Goal: Task Accomplishment & Management: Complete application form

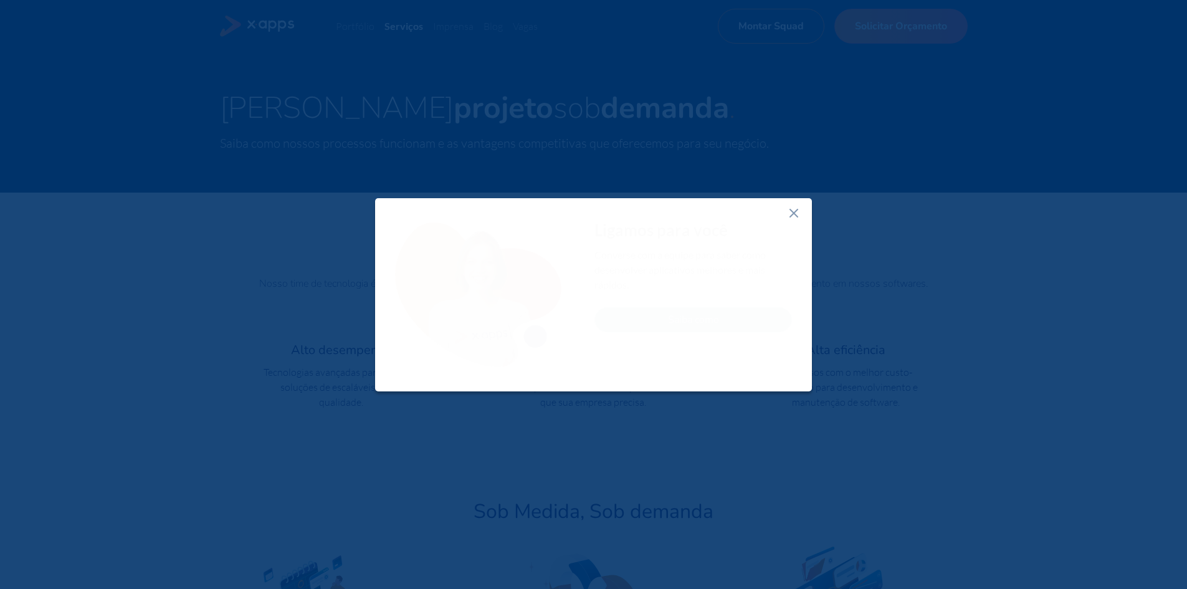
click at [570, 214] on line at bounding box center [793, 212] width 7 height 7
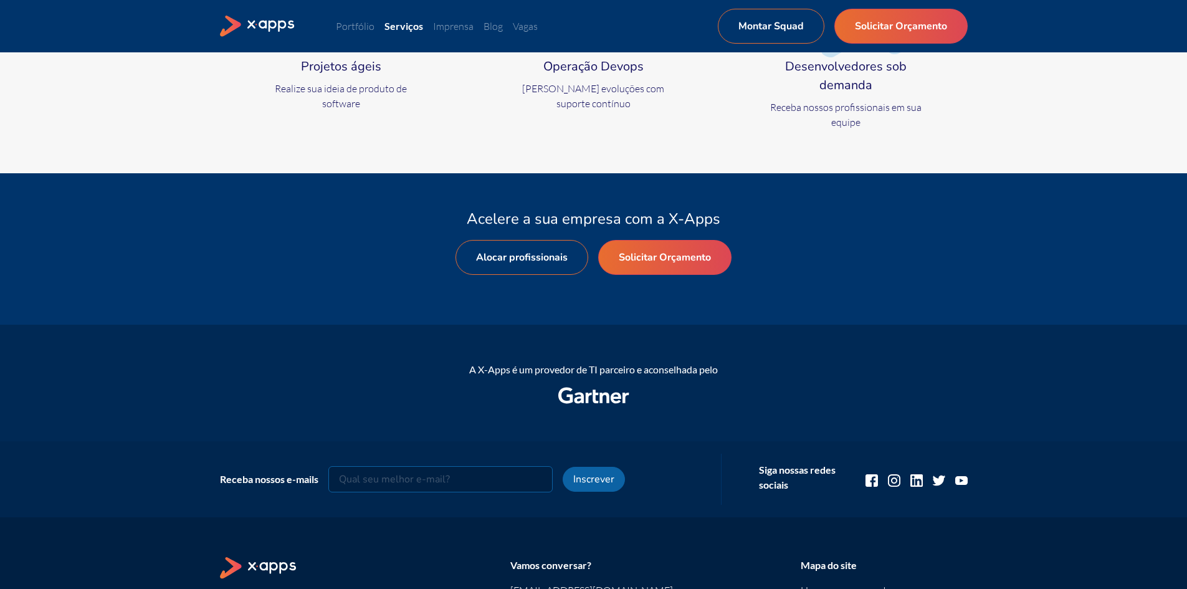
scroll to position [623, 0]
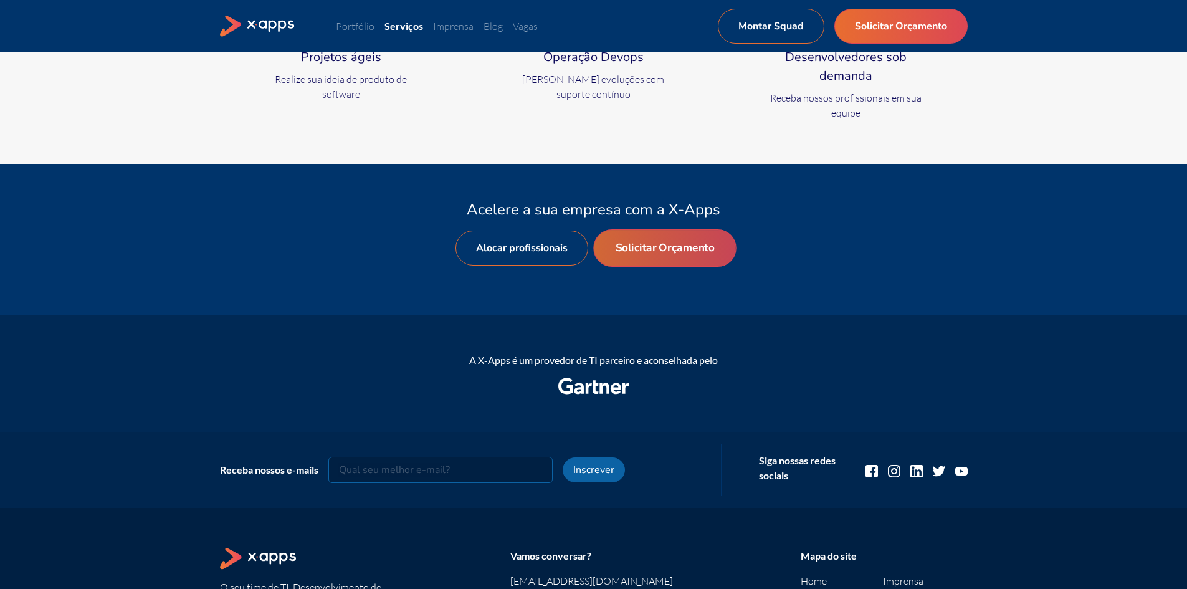
click at [570, 242] on link "Solicitar Orçamento" at bounding box center [664, 247] width 143 height 37
select select "BR"
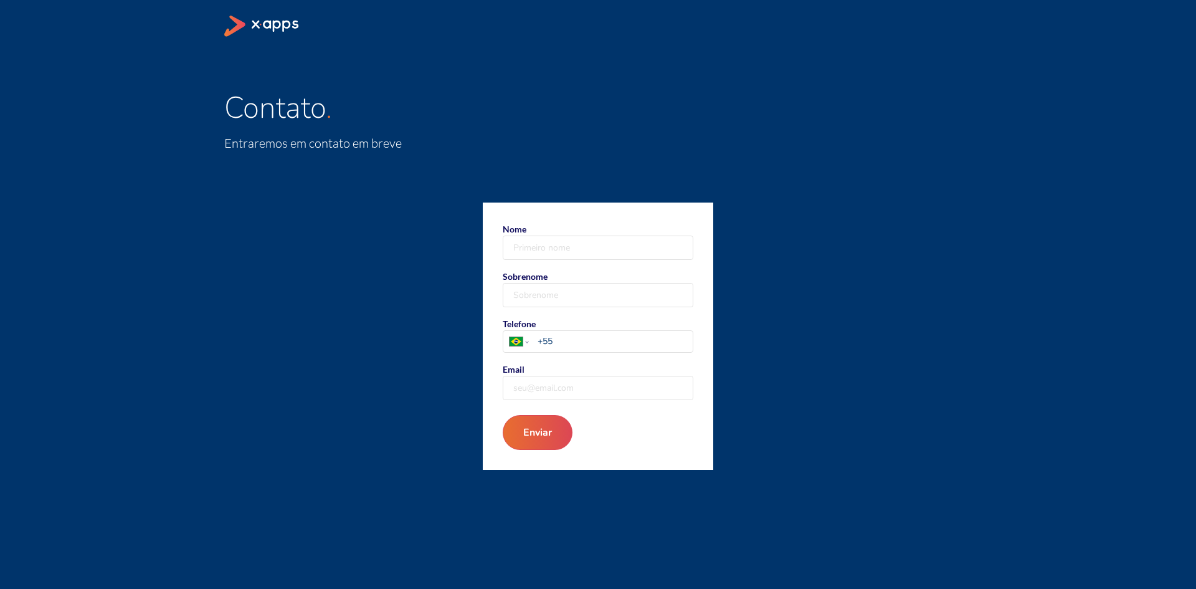
click at [570, 250] on div "Nome Sobrenome Telefone [GEOGRAPHIC_DATA] [GEOGRAPHIC_DATA] [GEOGRAPHIC_DATA] […" at bounding box center [598, 335] width 748 height 267
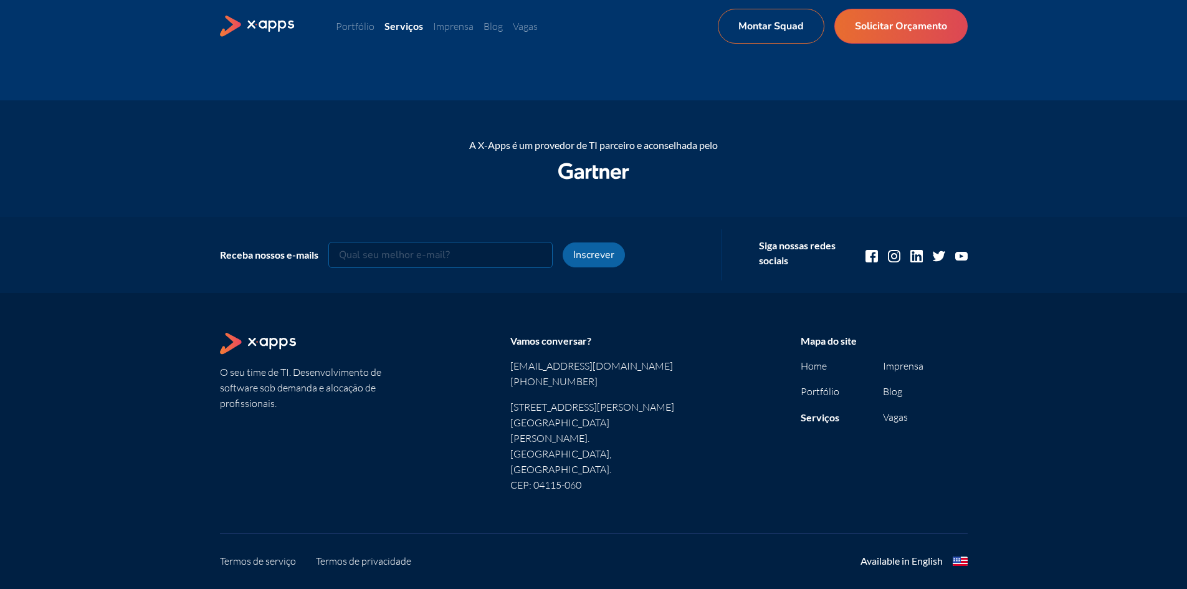
scroll to position [848, 0]
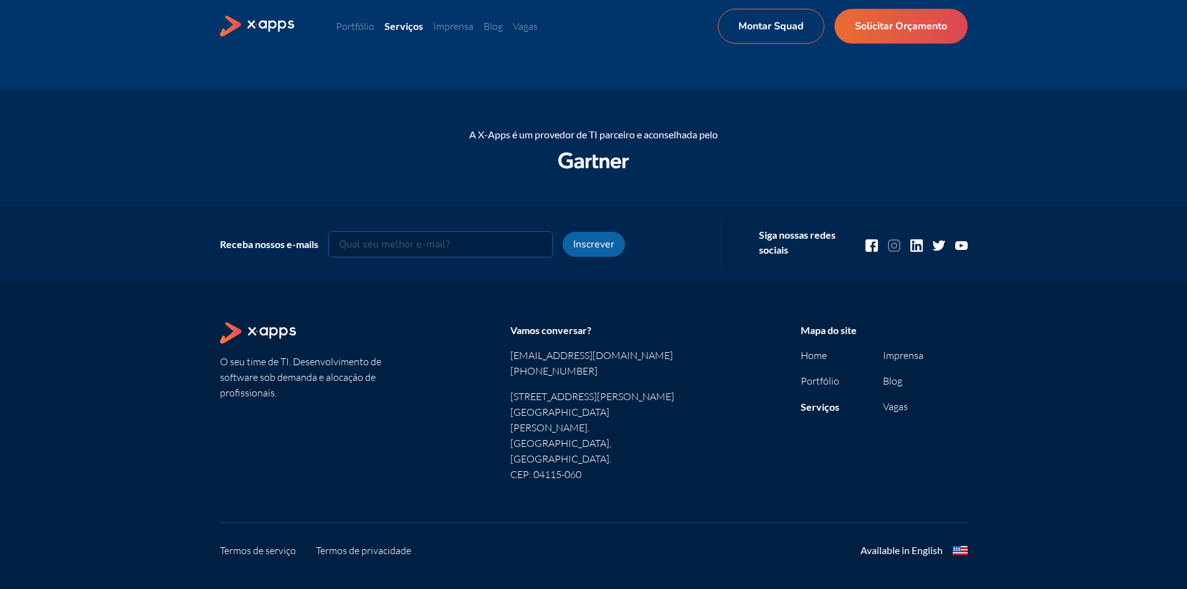
click at [570, 250] on icon at bounding box center [894, 245] width 12 height 12
click at [570, 245] on icon at bounding box center [871, 245] width 12 height 12
click at [570, 243] on icon at bounding box center [961, 245] width 12 height 12
